Goal: Find contact information: Find contact information

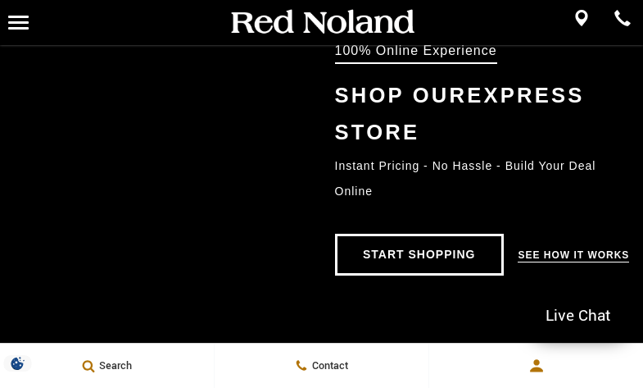
scroll to position [866, 0]
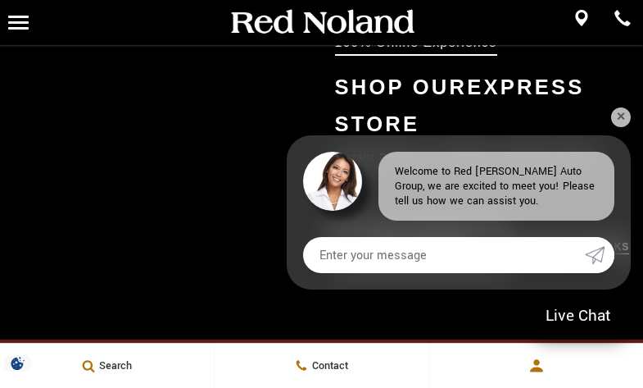
drag, startPoint x: 647, startPoint y: 34, endPoint x: 633, endPoint y: 132, distance: 99.3
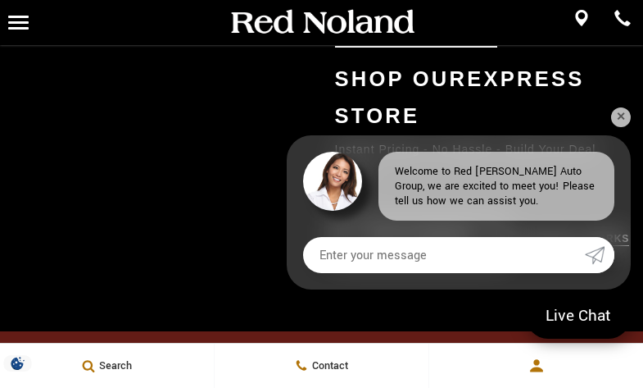
click at [620, 114] on link "✕" at bounding box center [621, 117] width 20 height 20
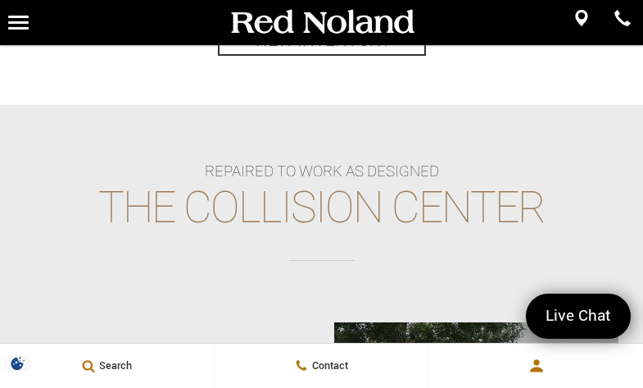
scroll to position [2123, 0]
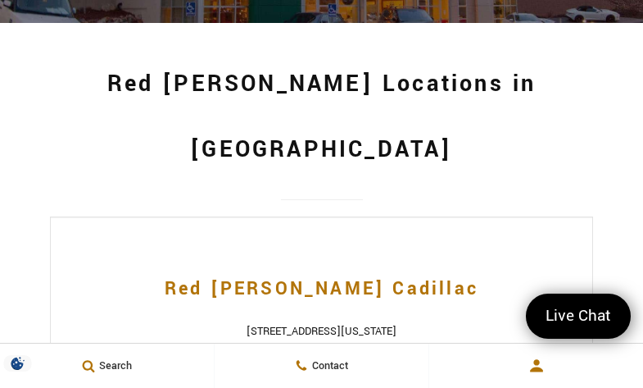
scroll to position [274, 0]
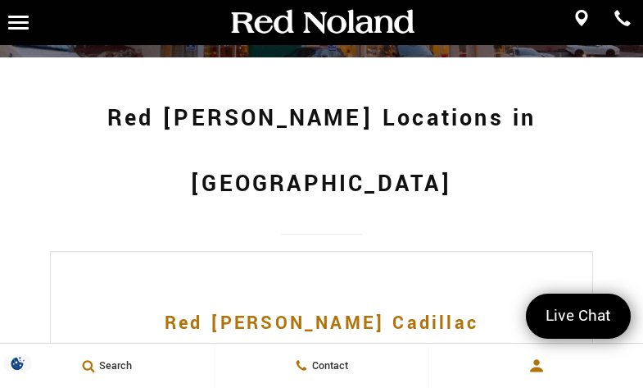
drag, startPoint x: 649, startPoint y: 39, endPoint x: 650, endPoint y: 82, distance: 42.6
